Goal: Communication & Community: Answer question/provide support

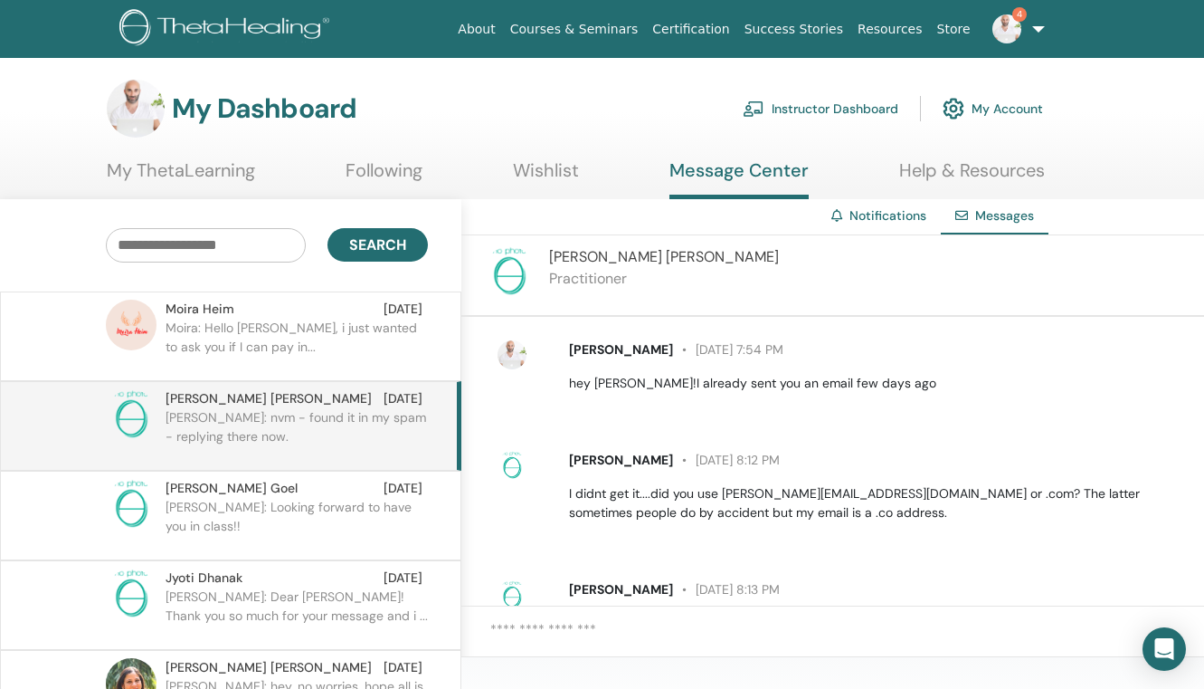
scroll to position [2288, 0]
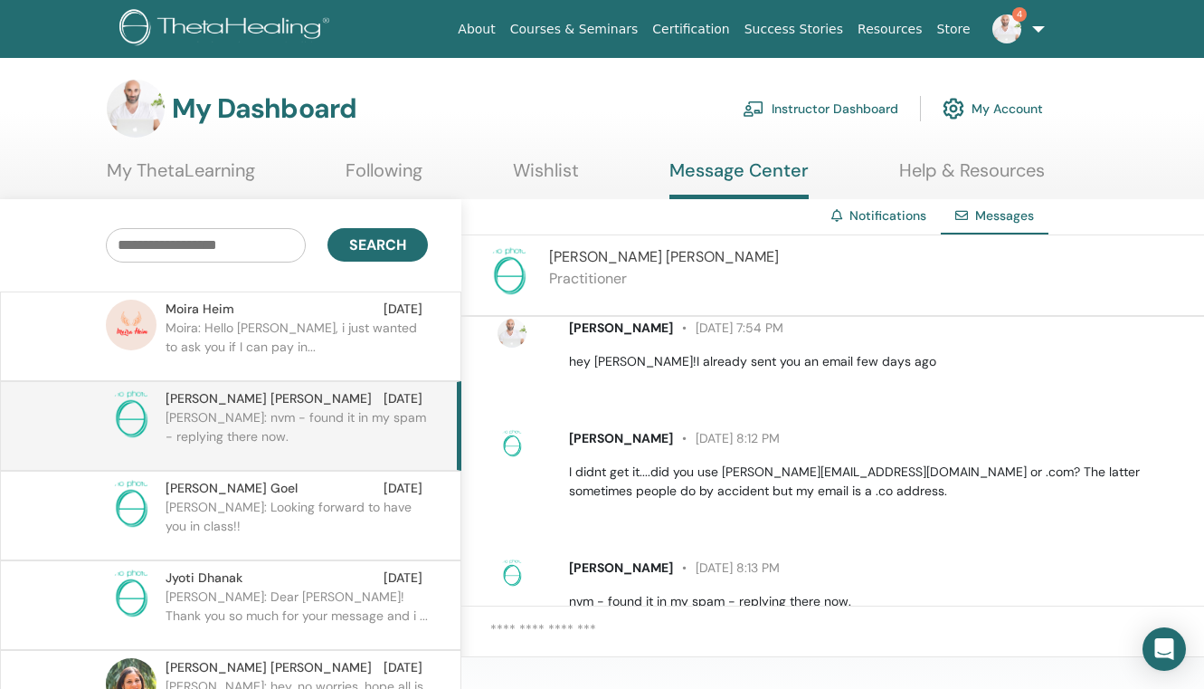
click at [373, 321] on p "Moira: Hello Elias, i just wanted to ask you if I can pay in..." at bounding box center [297, 346] width 262 height 54
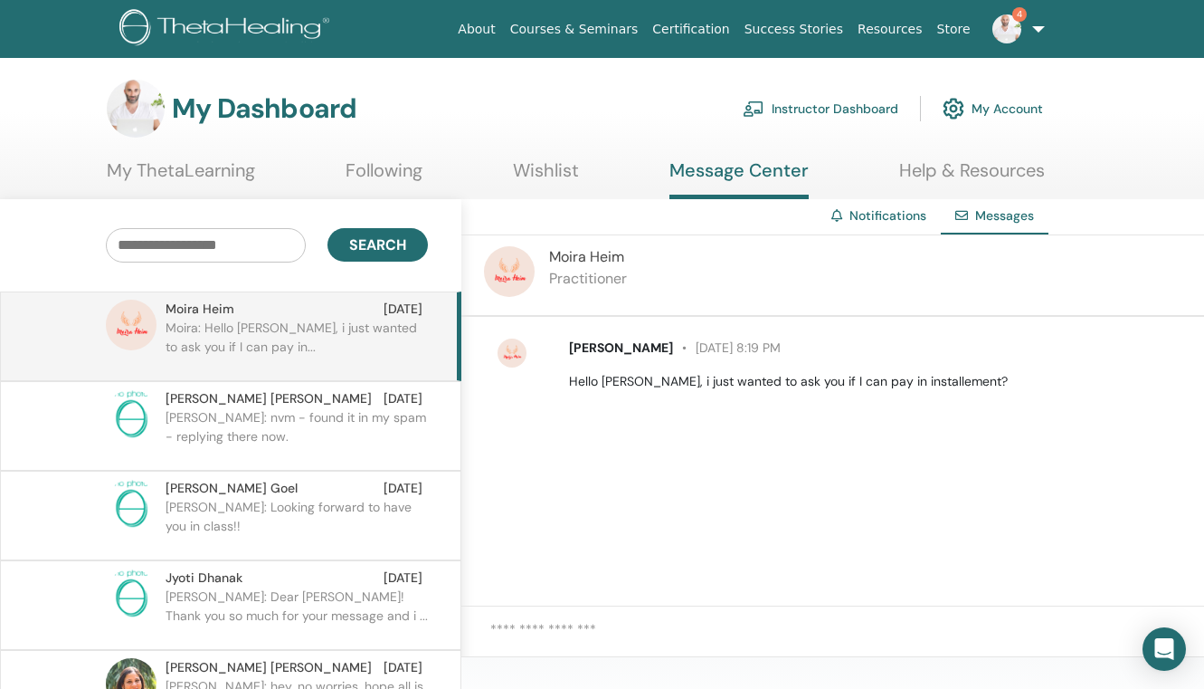
click at [1024, 17] on span "4" at bounding box center [1020, 14] width 14 height 14
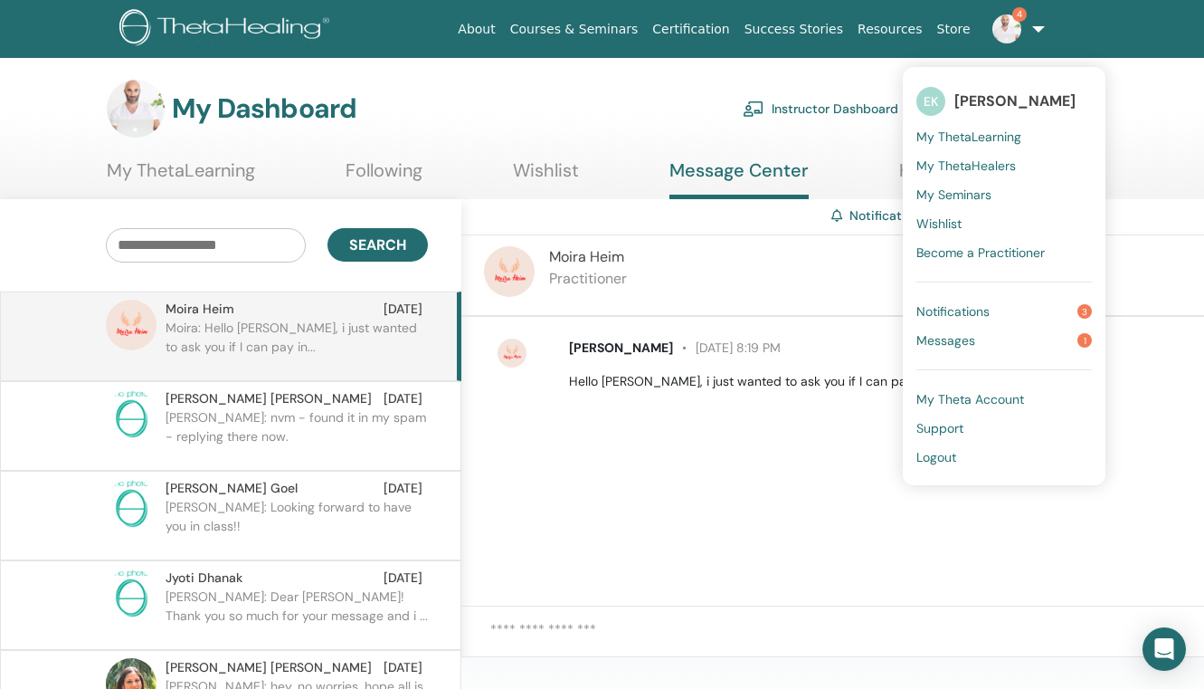
click at [947, 306] on span "Notifications" at bounding box center [953, 311] width 73 height 16
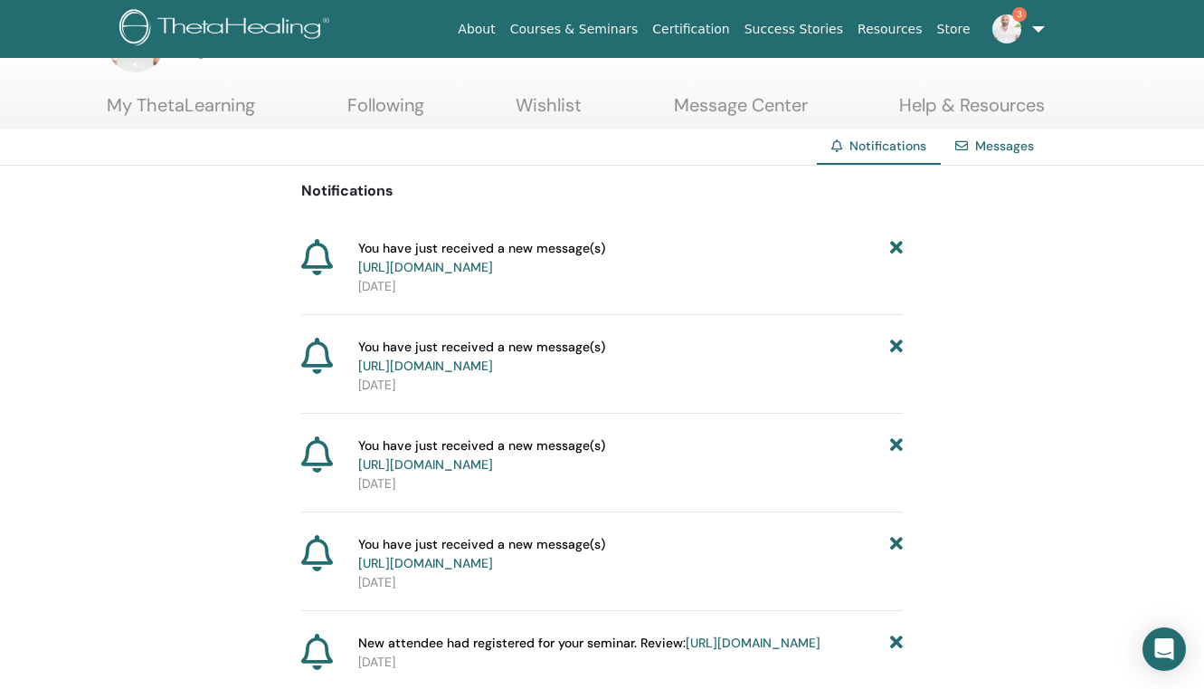
scroll to position [11, 0]
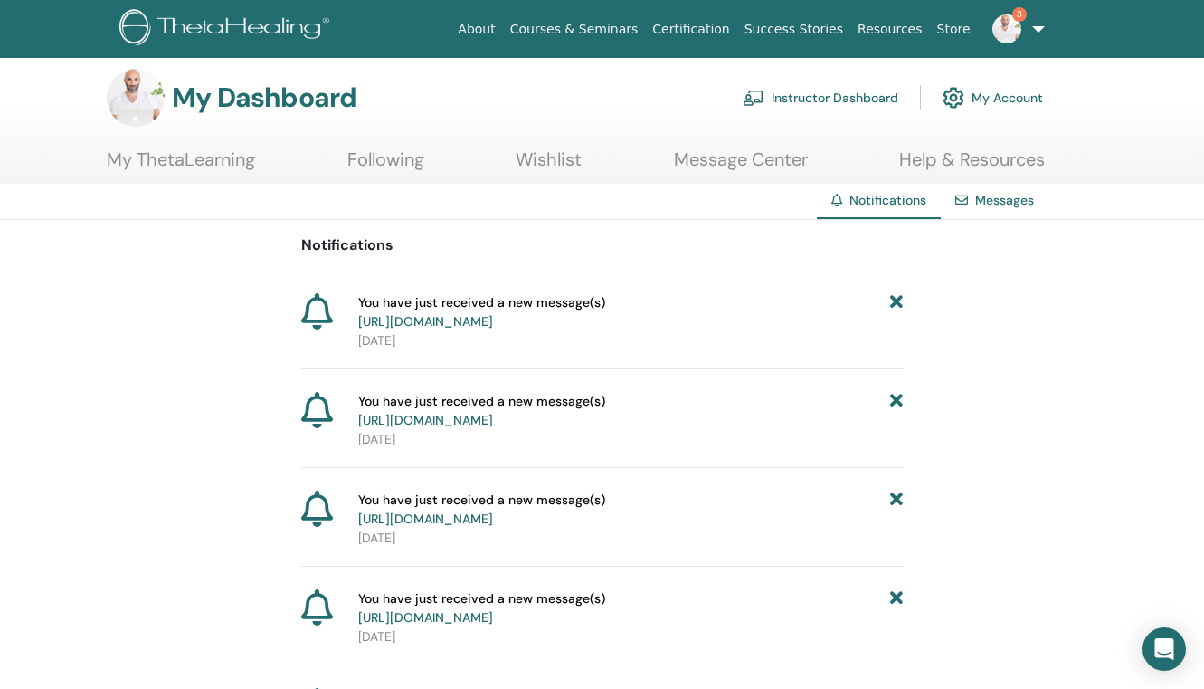
click at [493, 321] on link "https://member.thetahealing.com/message-center/messages/b704a2cf-7eaf-4491-b105…" at bounding box center [425, 321] width 135 height 16
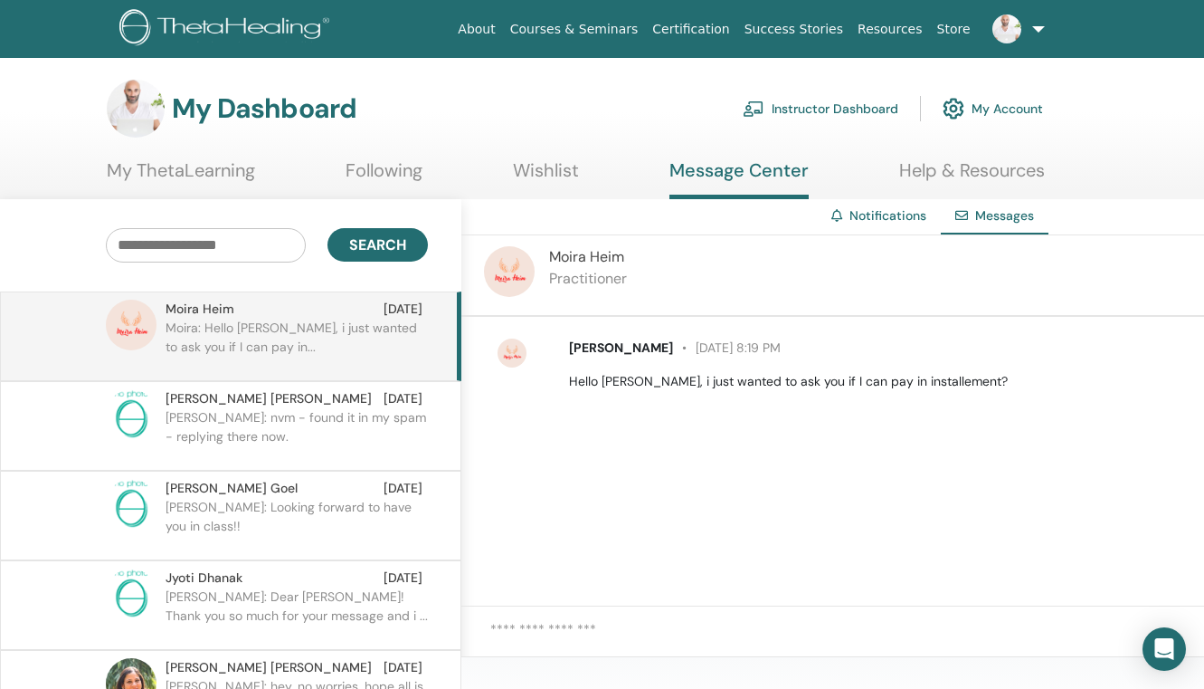
click at [369, 509] on p "ELIAS: Looking forward to have you in class!!" at bounding box center [297, 525] width 262 height 54
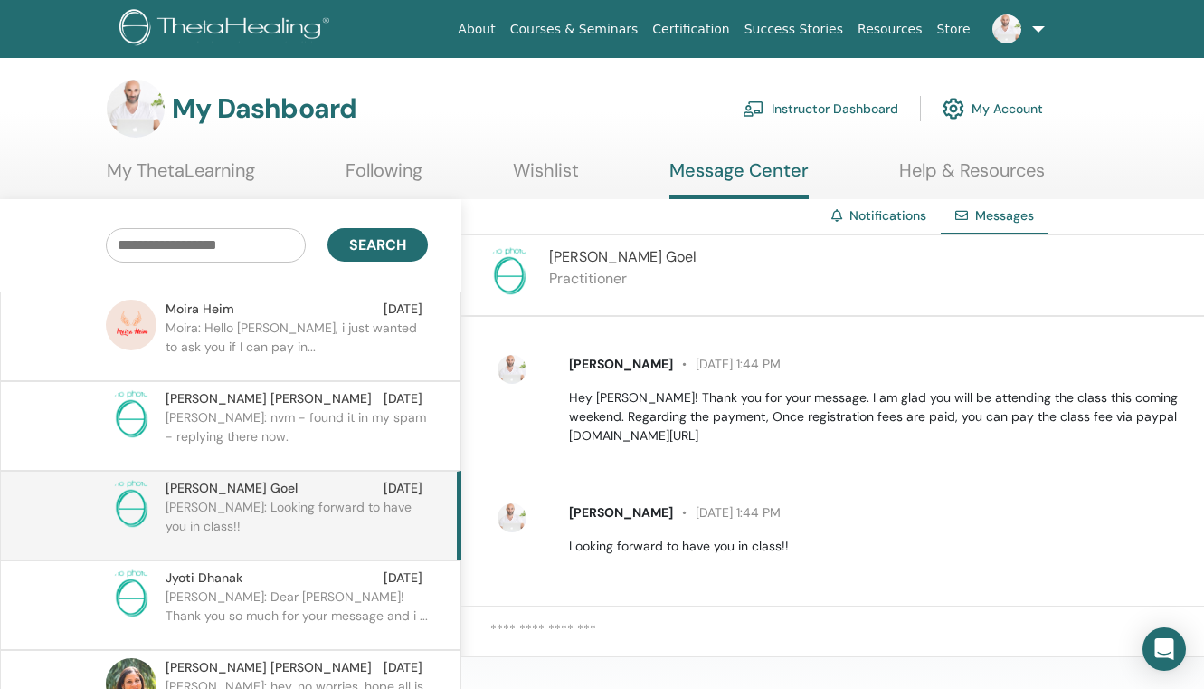
scroll to position [134, 0]
click at [276, 334] on p "Moira: Hello Elias, i just wanted to ask you if I can pay in..." at bounding box center [297, 346] width 262 height 54
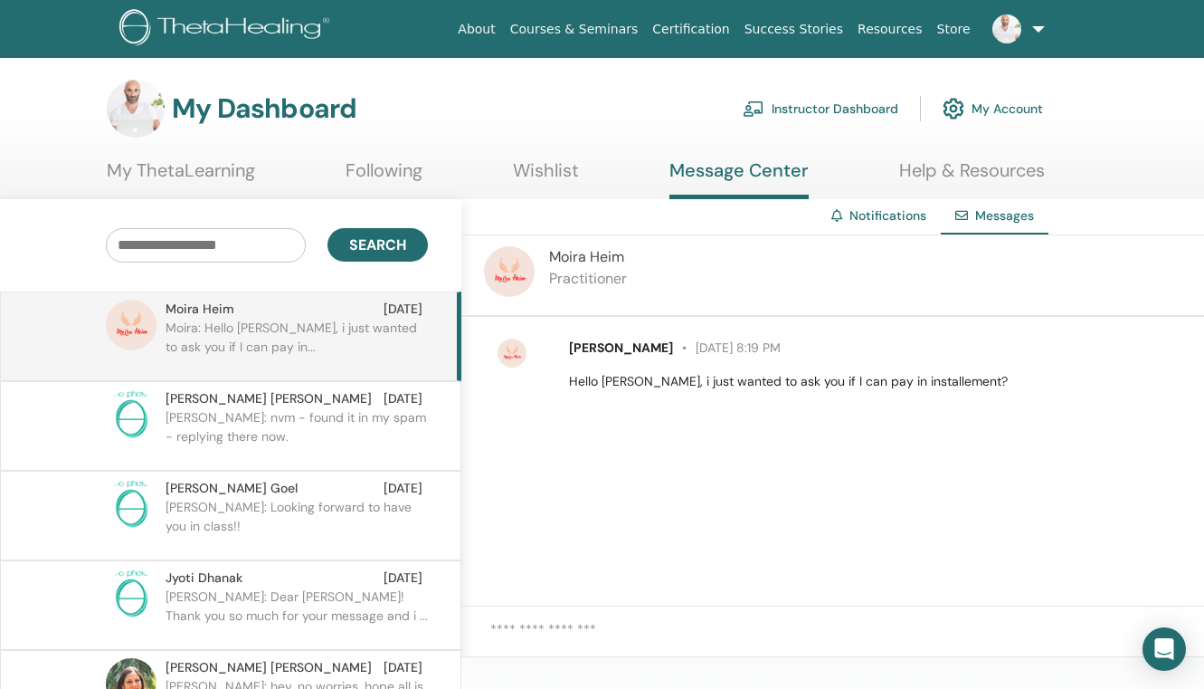
click at [585, 638] on textarea at bounding box center [847, 640] width 714 height 43
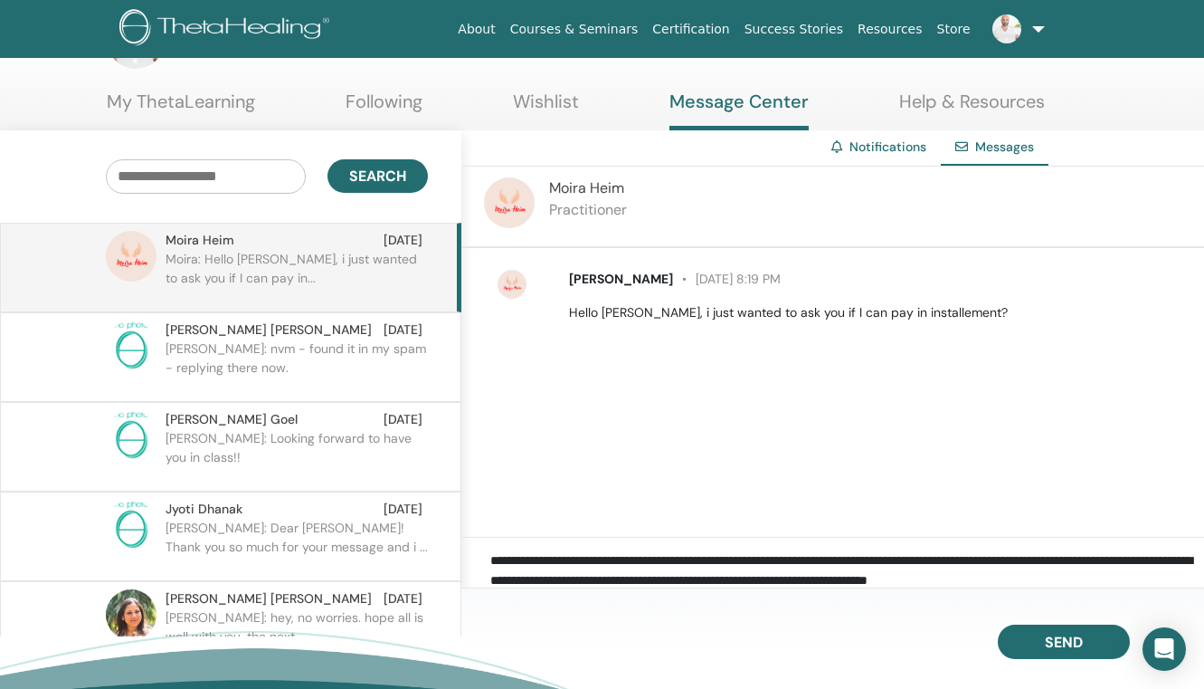
scroll to position [15, 0]
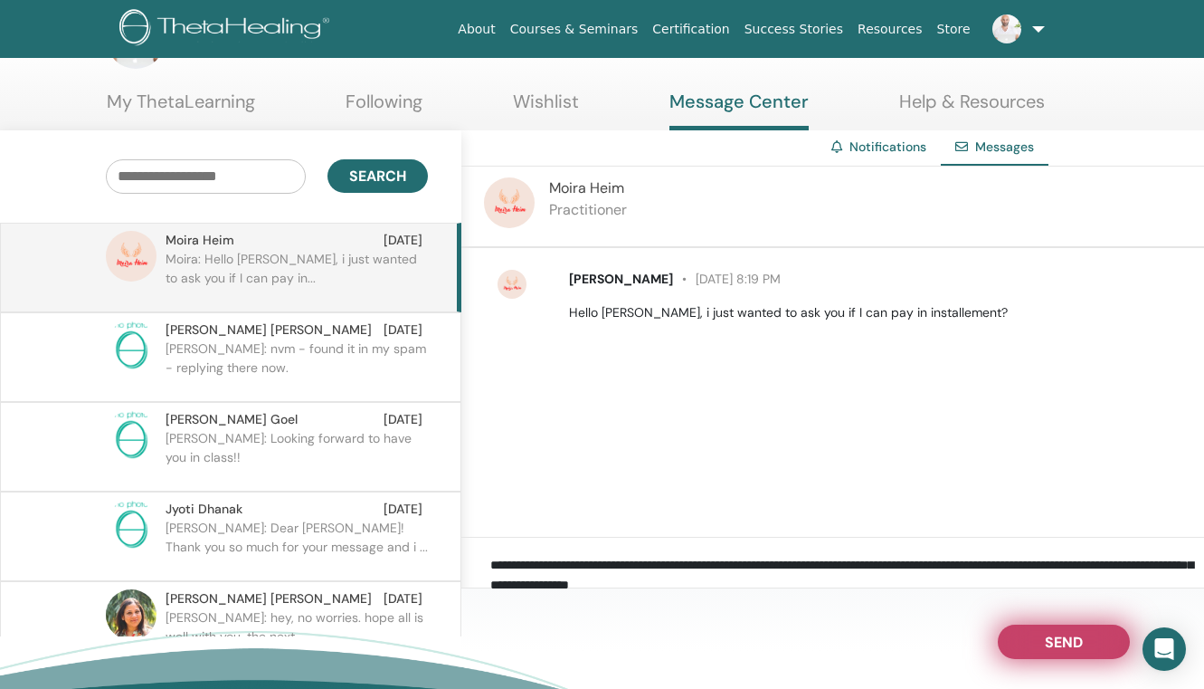
type textarea "**********"
click at [1070, 641] on span "Send" at bounding box center [1064, 639] width 38 height 13
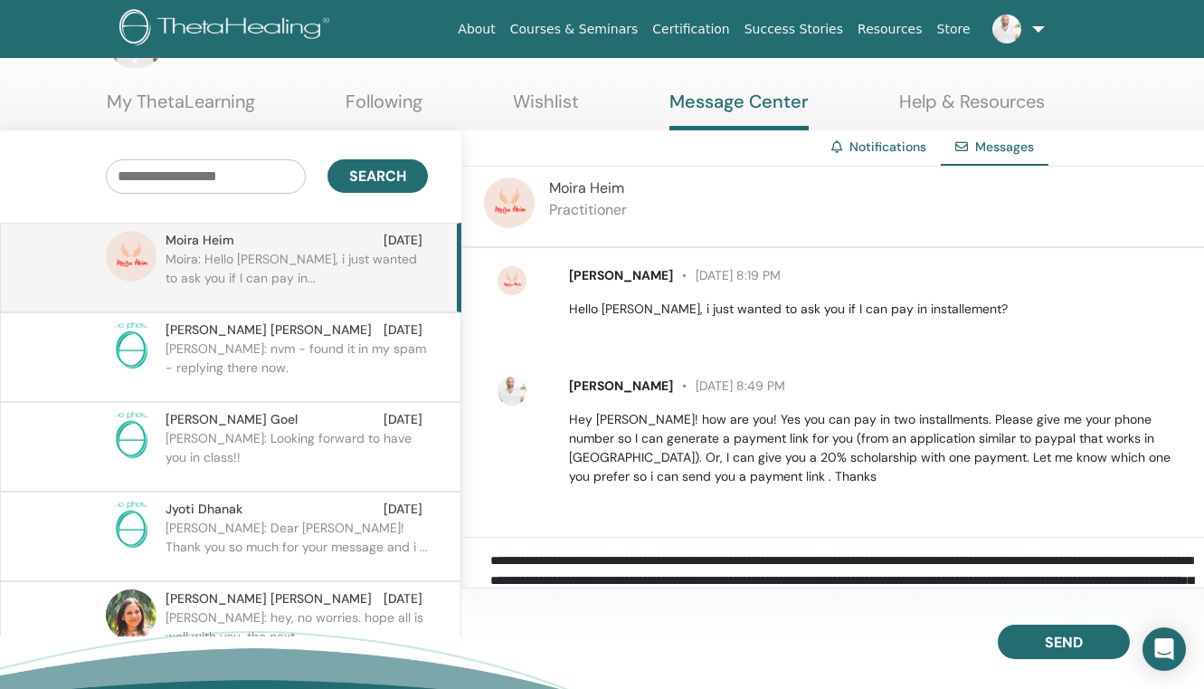
scroll to position [5, 0]
click at [517, 570] on textarea "**********" at bounding box center [847, 571] width 714 height 43
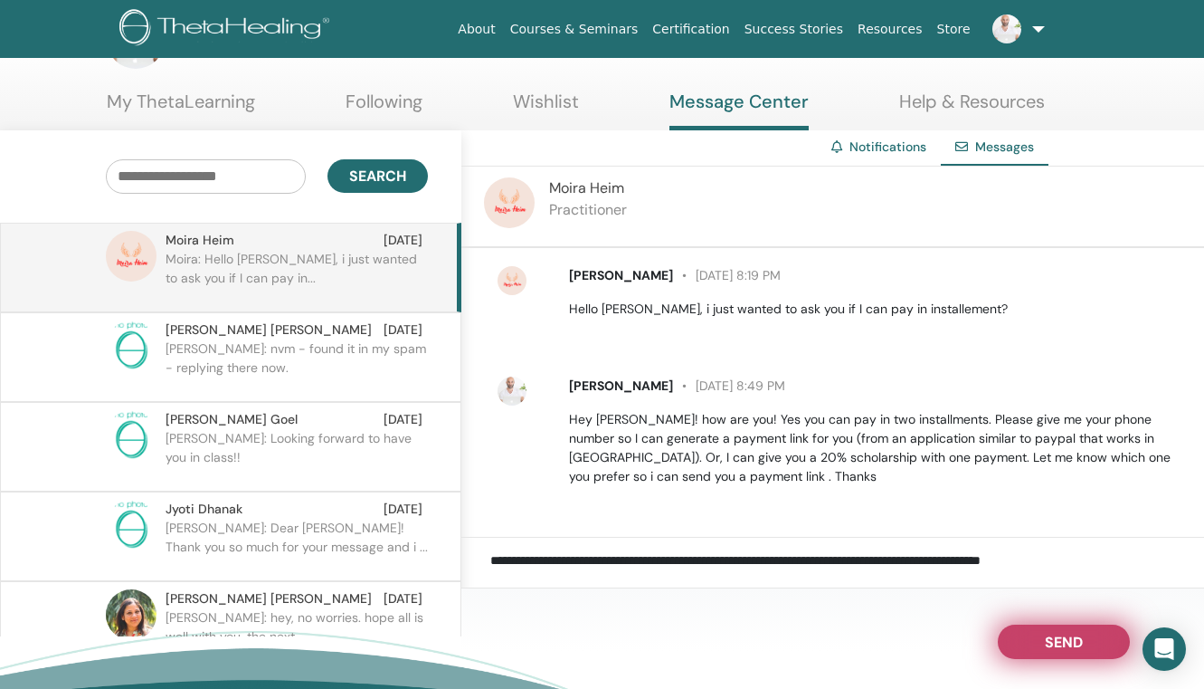
type textarea "**********"
click at [1084, 649] on button "Send" at bounding box center [1064, 641] width 132 height 34
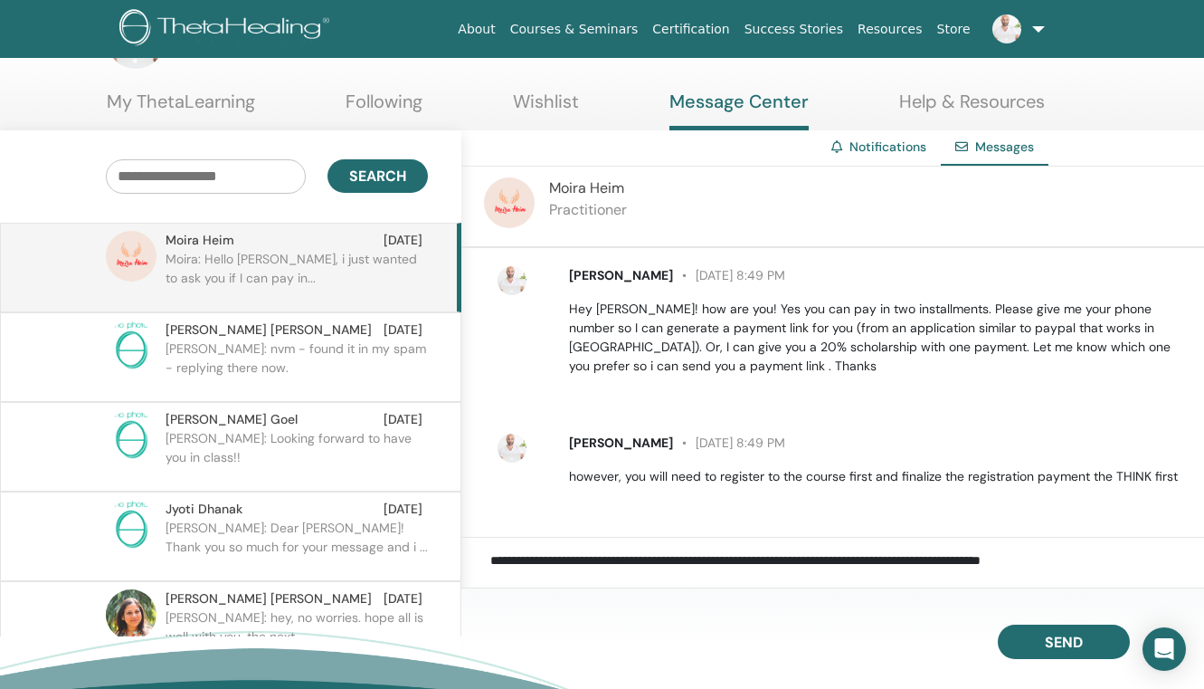
scroll to position [115, 0]
click at [307, 426] on div "Ishira Goel Aug 26" at bounding box center [294, 419] width 257 height 19
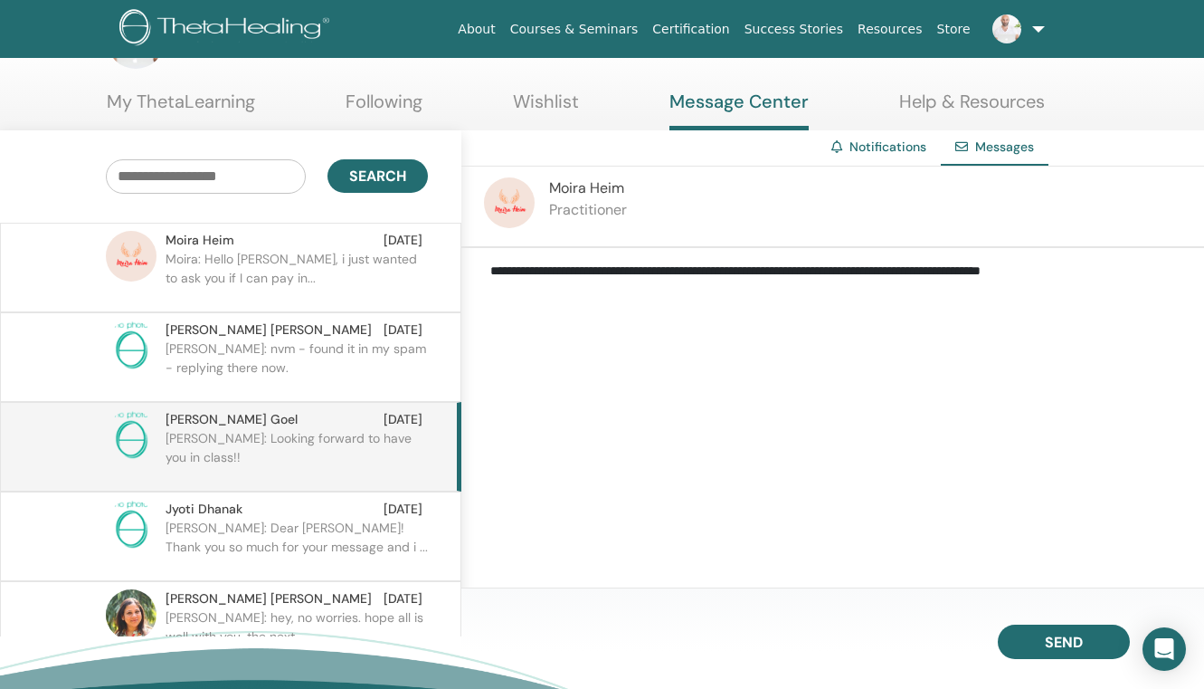
scroll to position [115, 0]
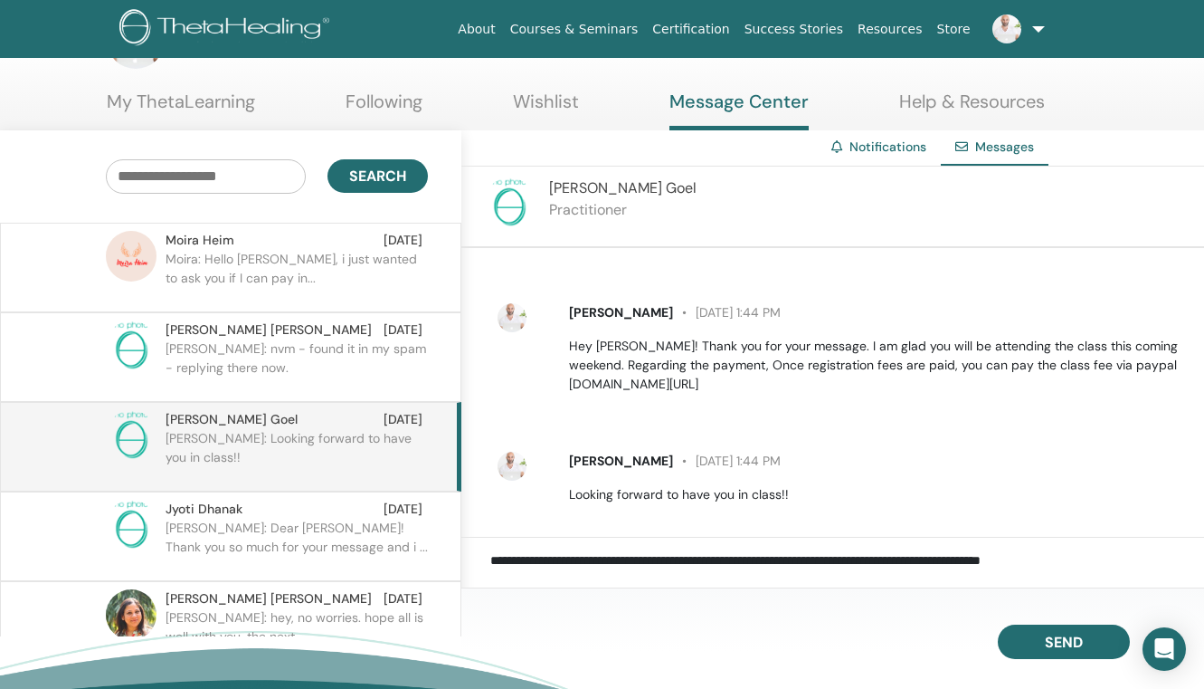
click at [297, 528] on p "ELIAS: Dear Jyoti! Thank you so much for your message and i ..." at bounding box center [297, 546] width 262 height 54
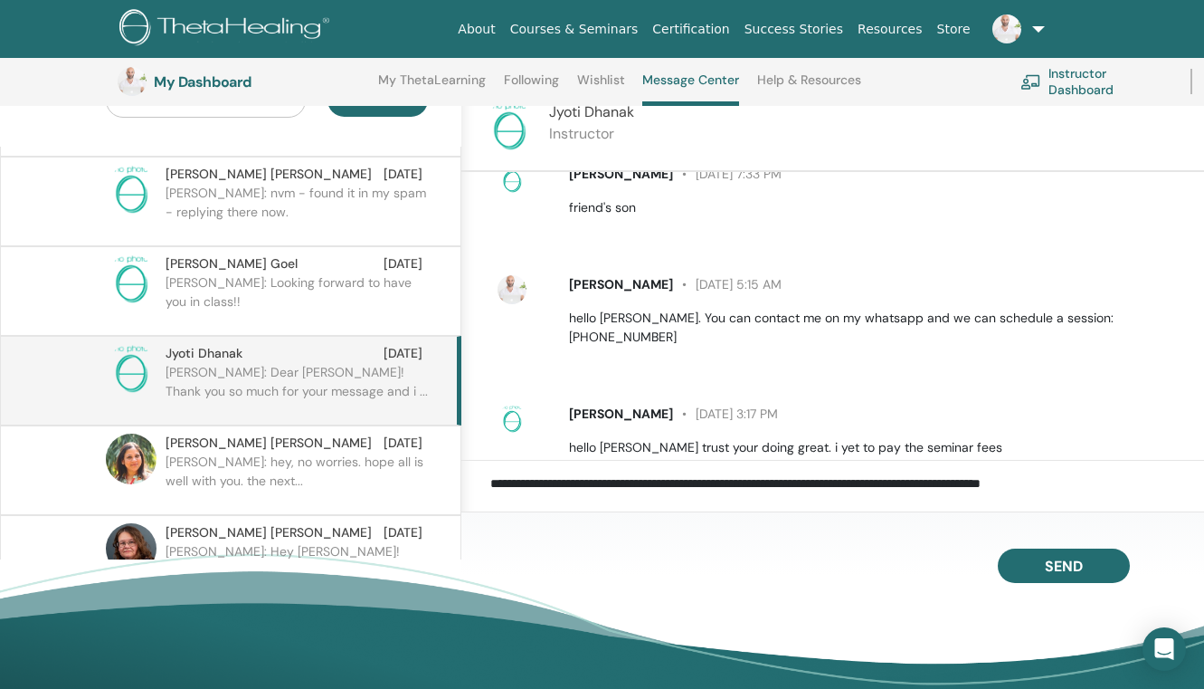
scroll to position [81, 0]
click at [308, 471] on p "ELIAS: hey, no worries. hope all is well with you. the next..." at bounding box center [297, 479] width 262 height 54
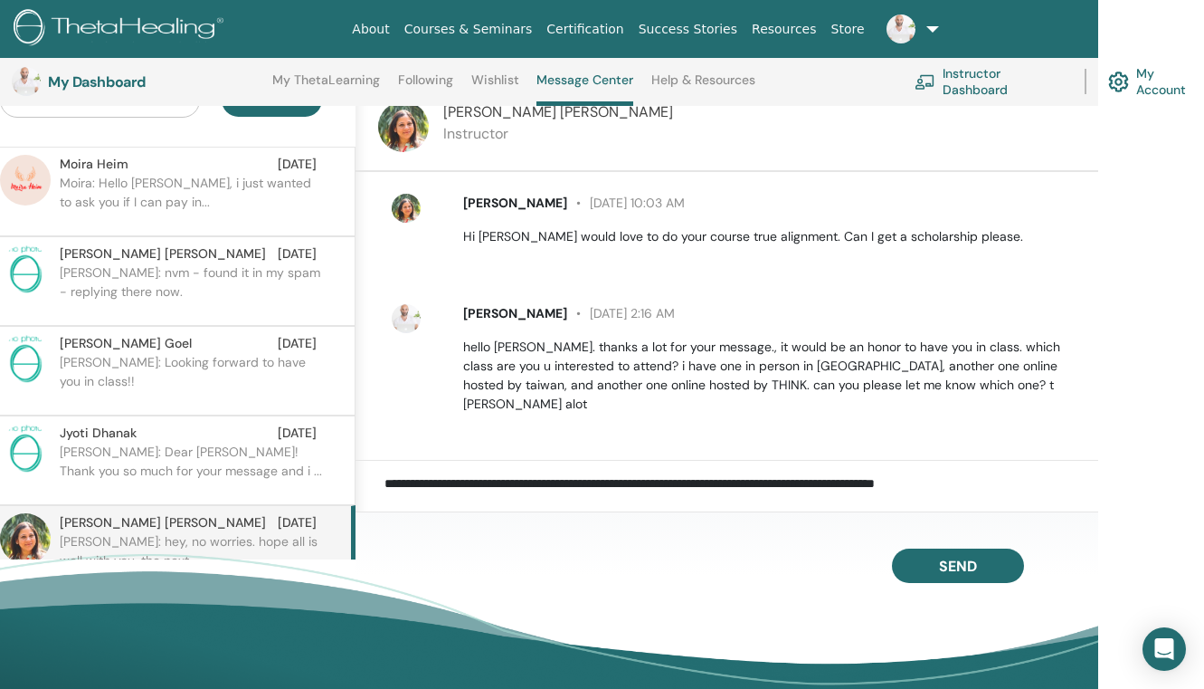
click at [925, 29] on link at bounding box center [909, 29] width 74 height 58
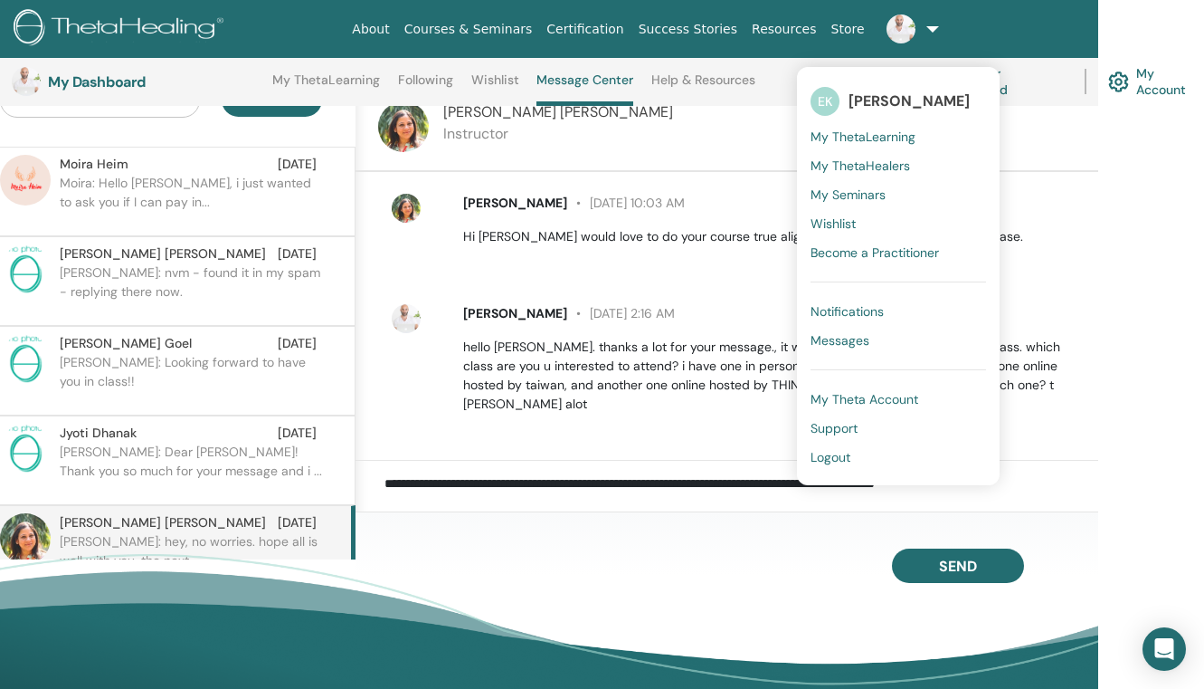
click at [837, 145] on link "My ThetaLearning" at bounding box center [899, 136] width 176 height 29
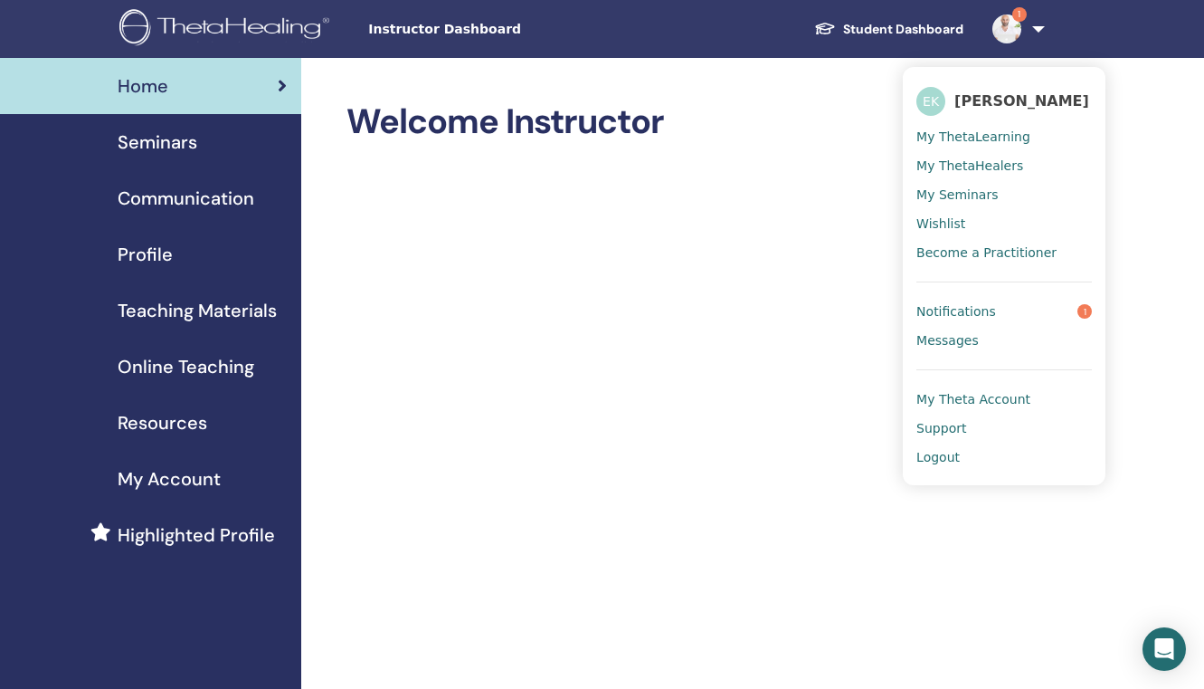
click at [961, 307] on span "Notifications" at bounding box center [957, 311] width 80 height 16
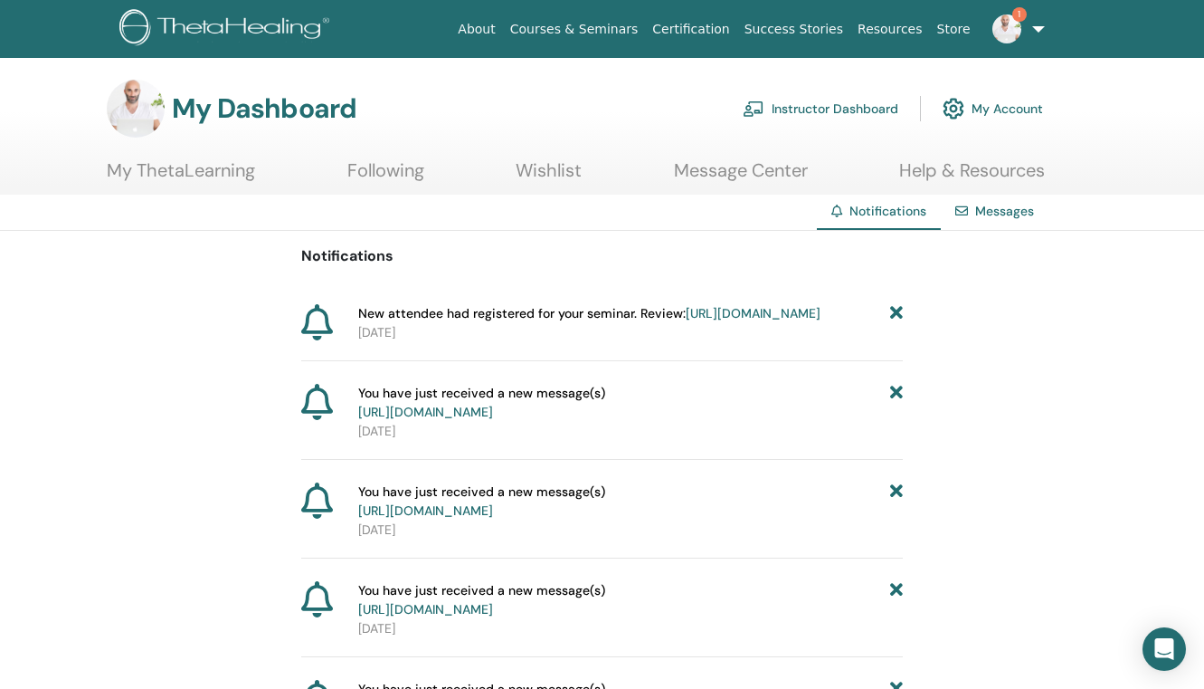
click at [756, 305] on span "New attendee had registered for your seminar. Review: https://member.thetaheali…" at bounding box center [589, 313] width 462 height 19
click at [749, 314] on link "https://member.thetahealing.com/instructor/seminar/367985/attendees" at bounding box center [753, 313] width 135 height 16
